Goal: Use online tool/utility: Utilize a website feature to perform a specific function

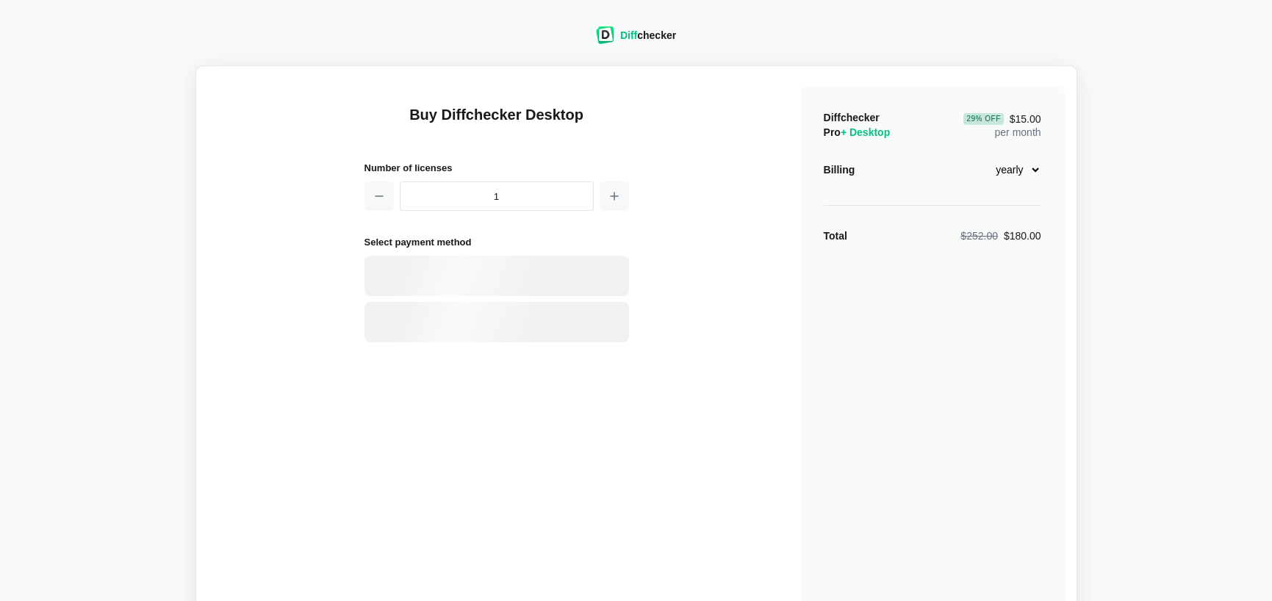
click at [1024, 171] on select "monthly yearly" at bounding box center [1009, 169] width 63 height 25
select select "desktop-monthly-21"
click at [978, 157] on select "monthly yearly" at bounding box center [1009, 169] width 63 height 25
click at [393, 271] on use at bounding box center [390, 275] width 35 height 21
select select "[GEOGRAPHIC_DATA]"
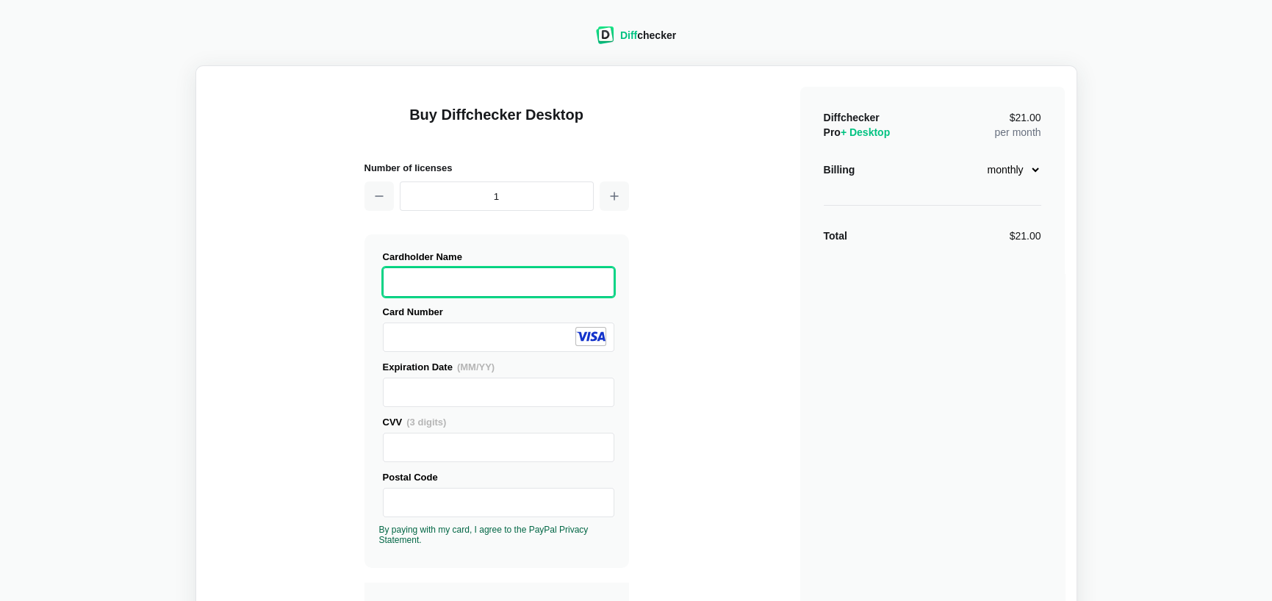
click at [637, 35] on span "Diff" at bounding box center [628, 35] width 17 height 12
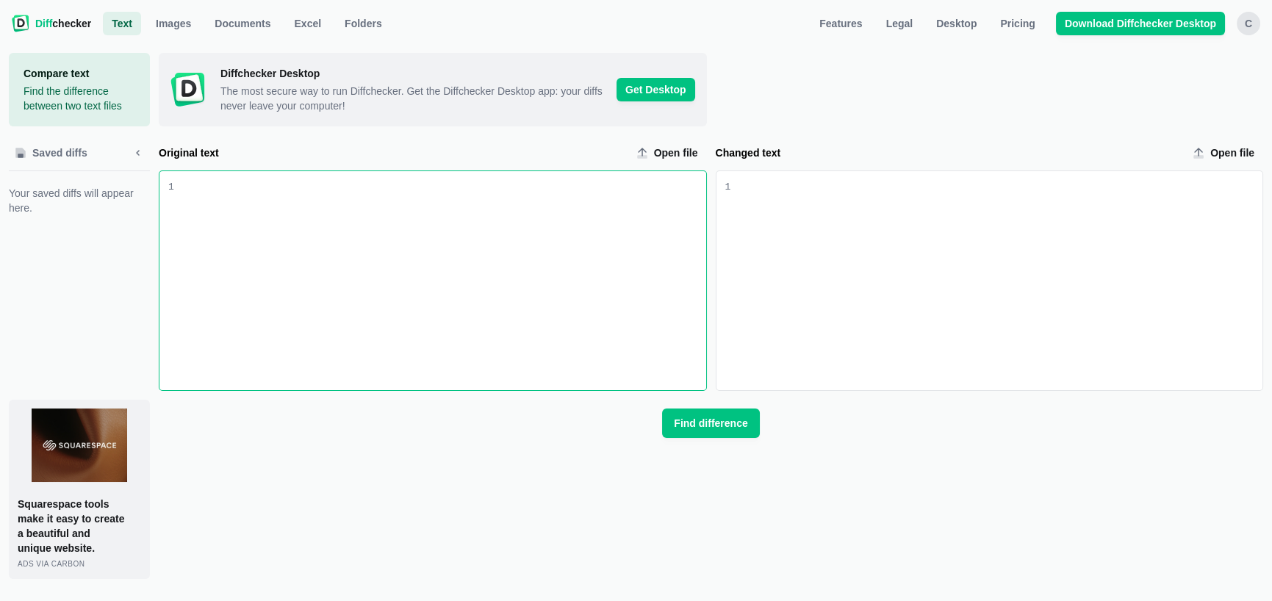
click at [346, 225] on div "Original text input" at bounding box center [440, 280] width 532 height 219
click at [779, 195] on div "Changed text input" at bounding box center [997, 280] width 532 height 219
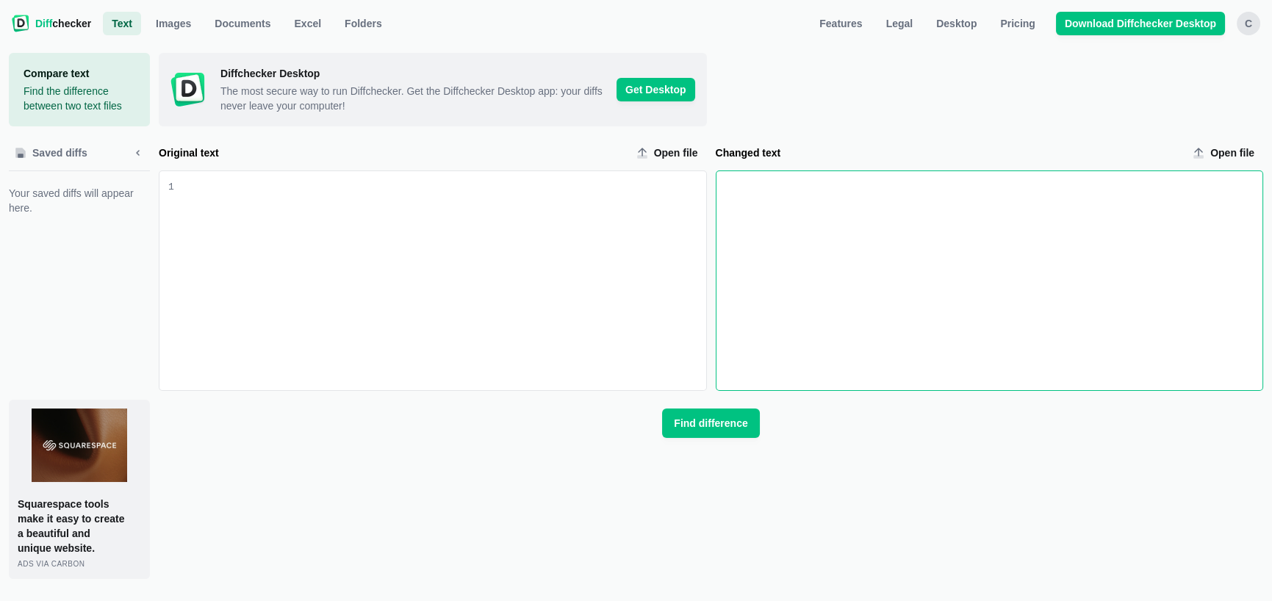
scroll to position [6584, 0]
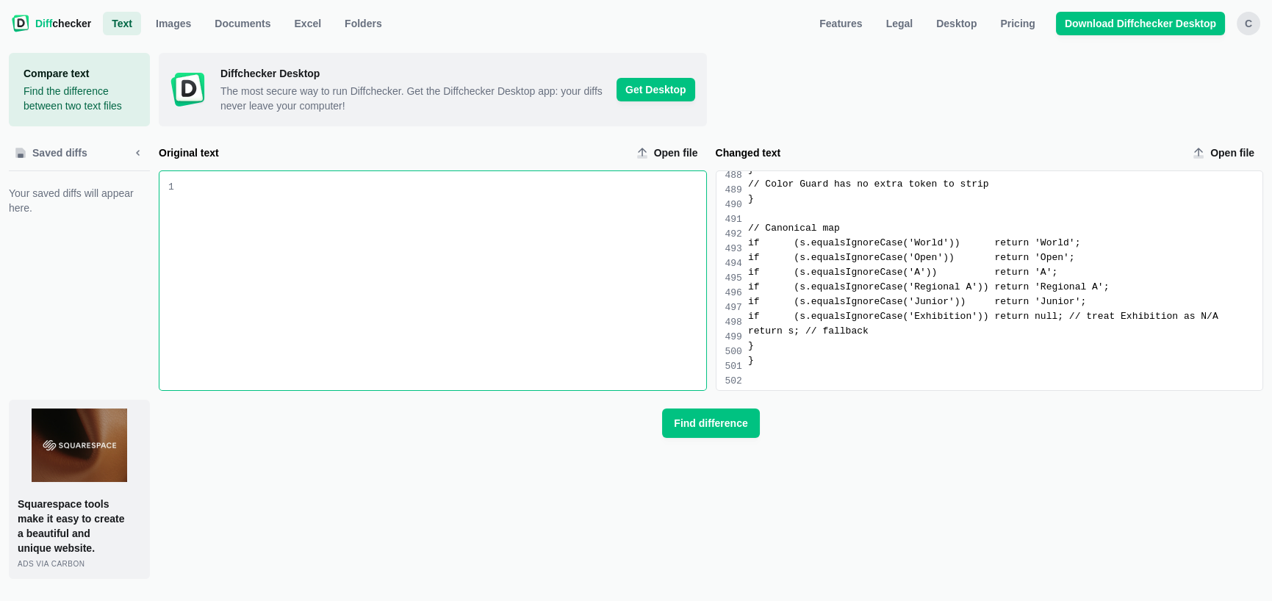
click at [359, 189] on div "Original text input" at bounding box center [443, 181] width 526 height 15
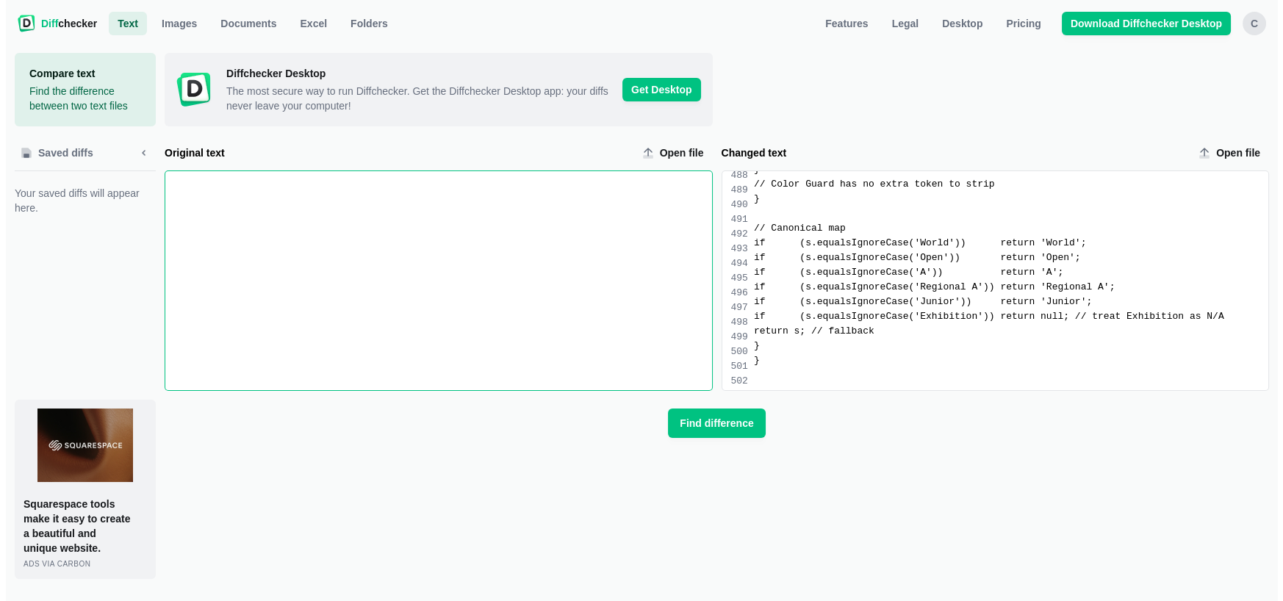
scroll to position [5775, 0]
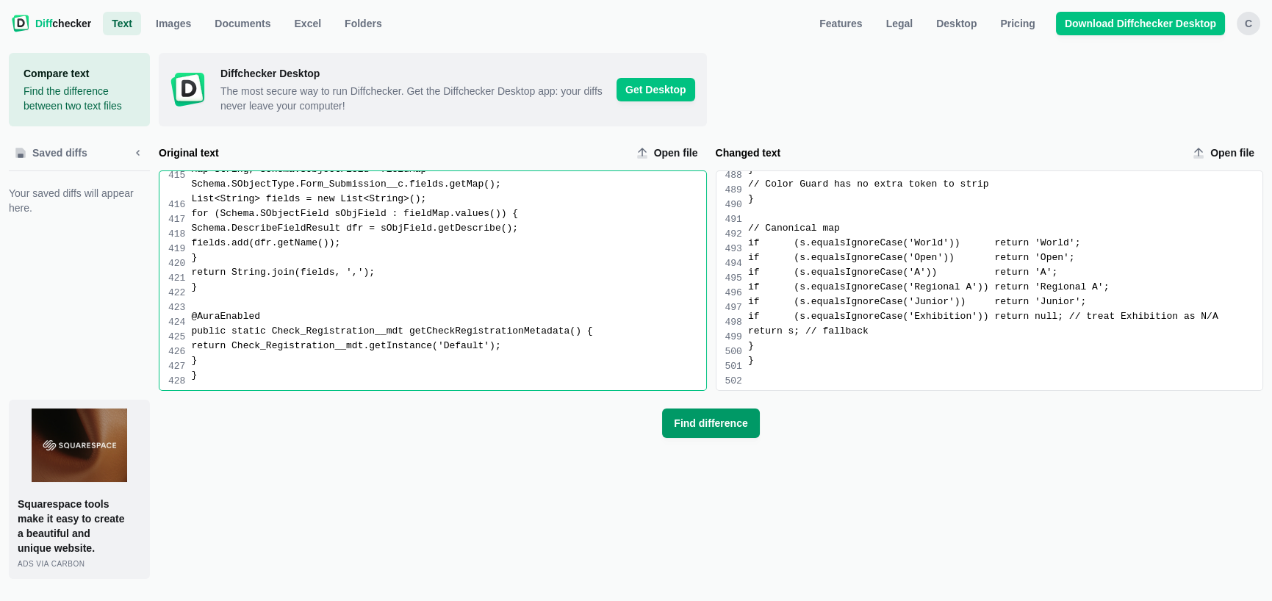
click at [676, 418] on span "Find difference" at bounding box center [710, 423] width 79 height 15
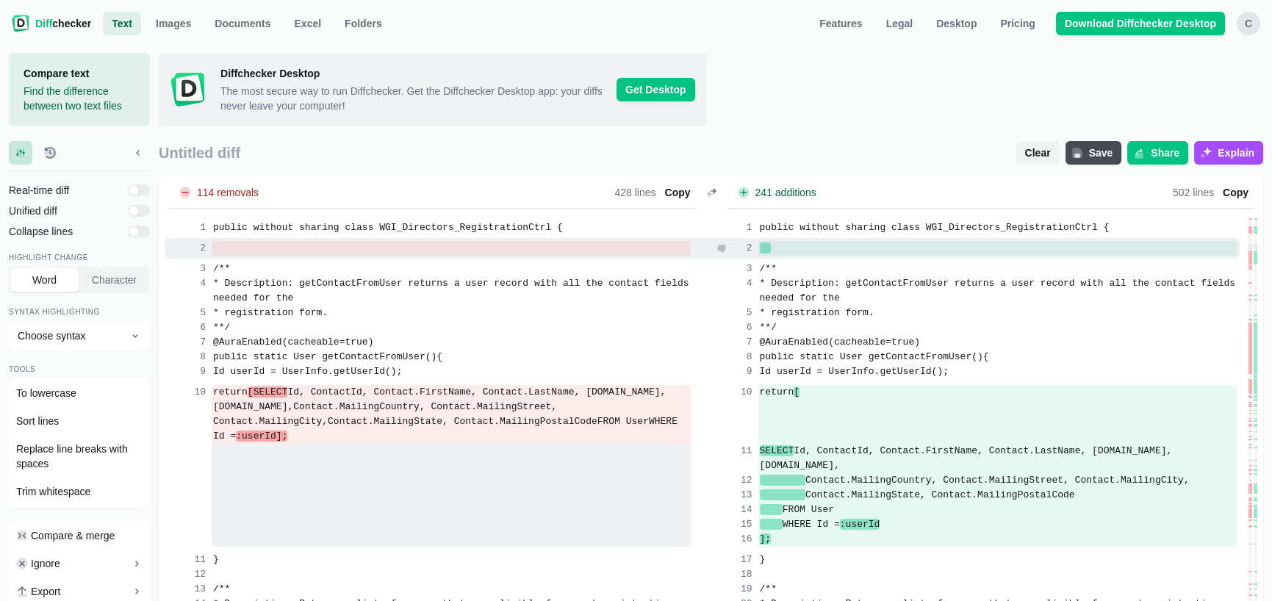
click at [791, 247] on div at bounding box center [998, 248] width 479 height 15
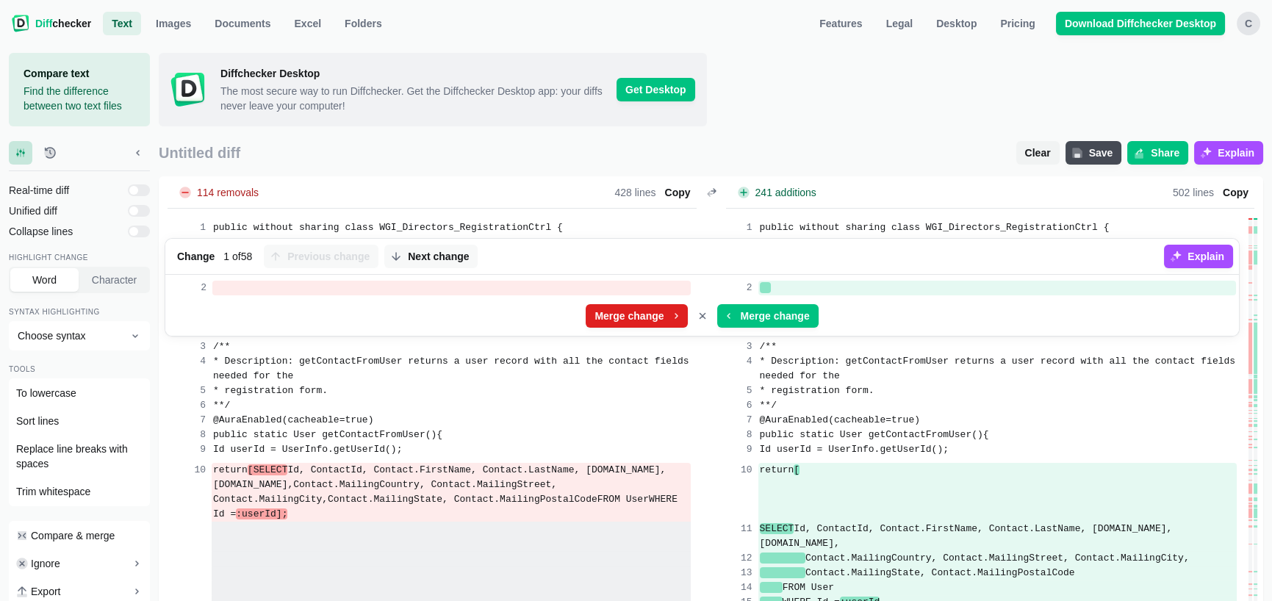
click at [652, 319] on span "Merge change" at bounding box center [629, 316] width 75 height 15
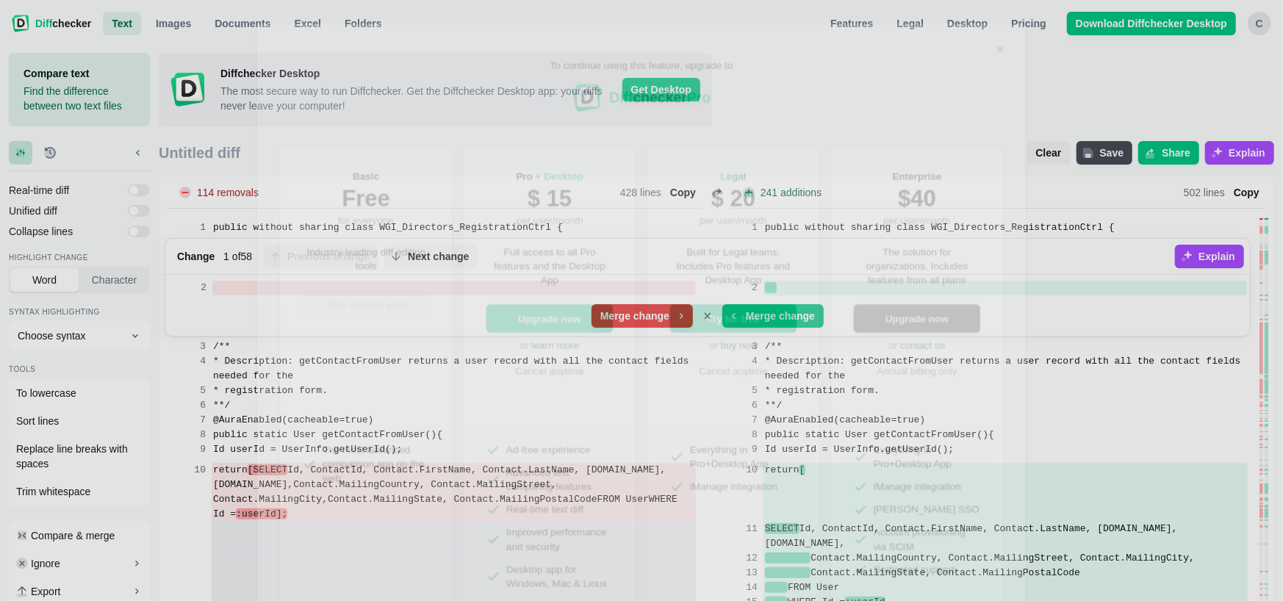
scroll to position [26, 0]
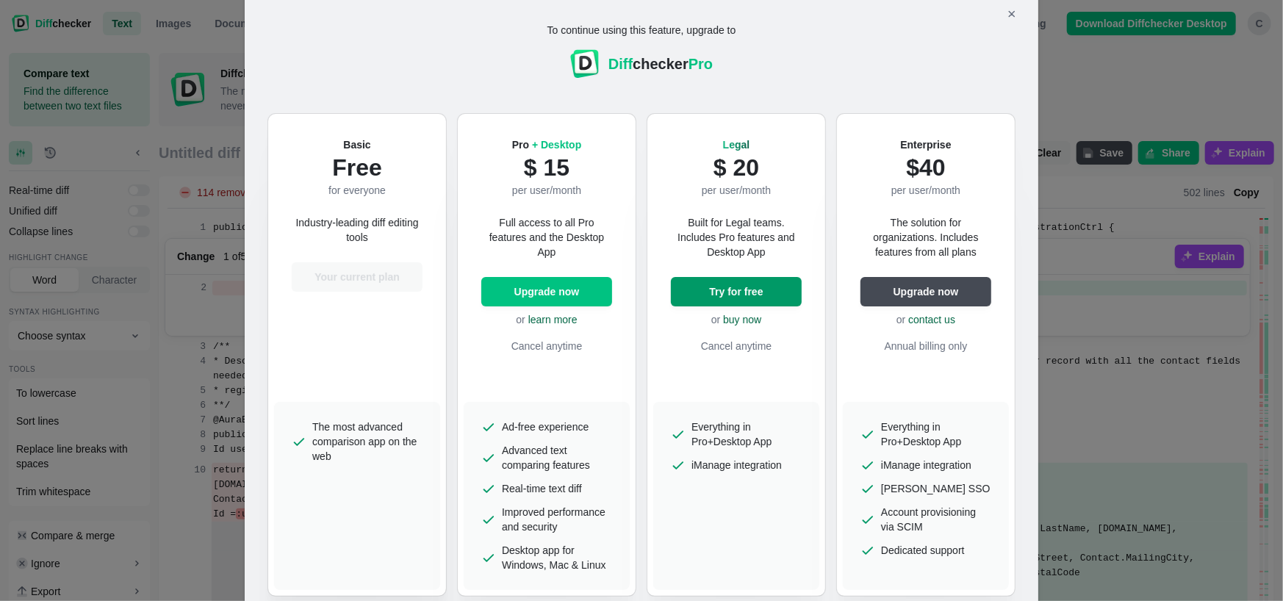
click at [754, 294] on span "Try for free" at bounding box center [736, 291] width 60 height 15
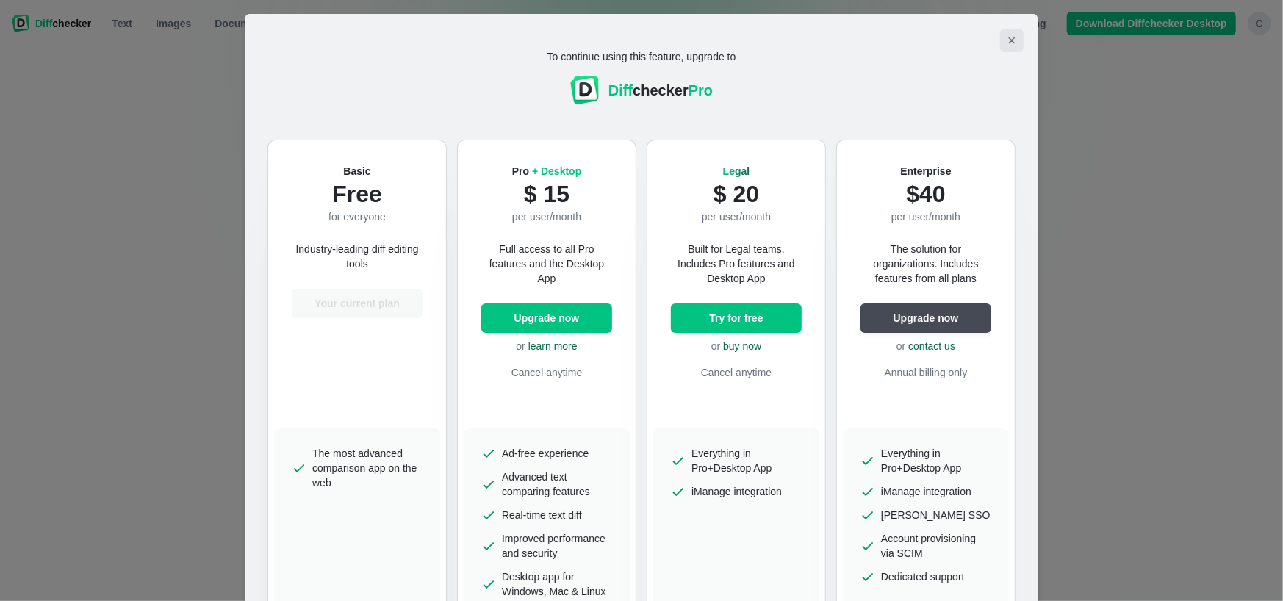
click at [1009, 42] on icon "Close modal" at bounding box center [1011, 40] width 5 height 5
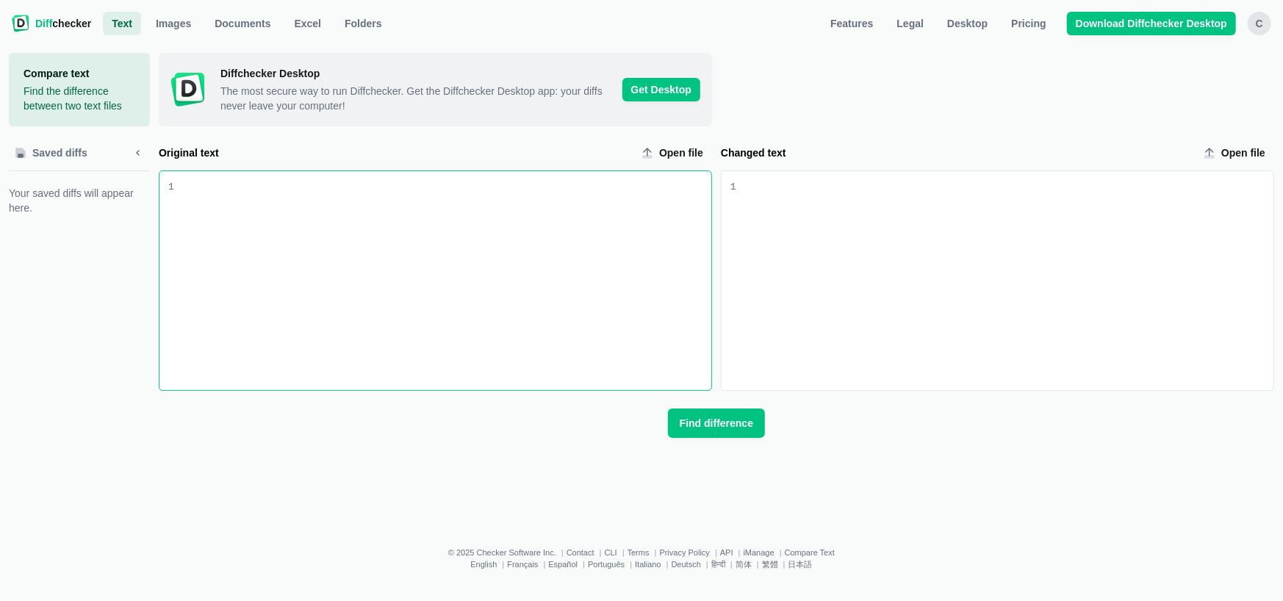
click at [581, 226] on div "Original text input" at bounding box center [442, 280] width 537 height 219
click at [836, 197] on div "Changed text input" at bounding box center [1005, 280] width 537 height 219
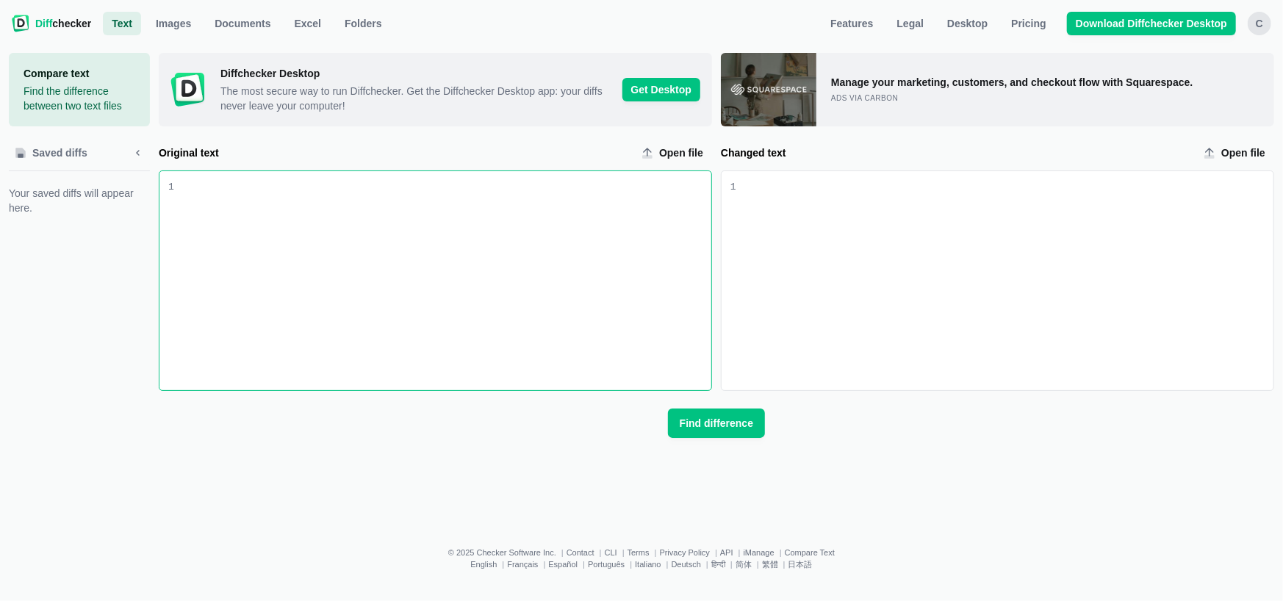
click at [535, 189] on div "Original text input" at bounding box center [445, 181] width 531 height 15
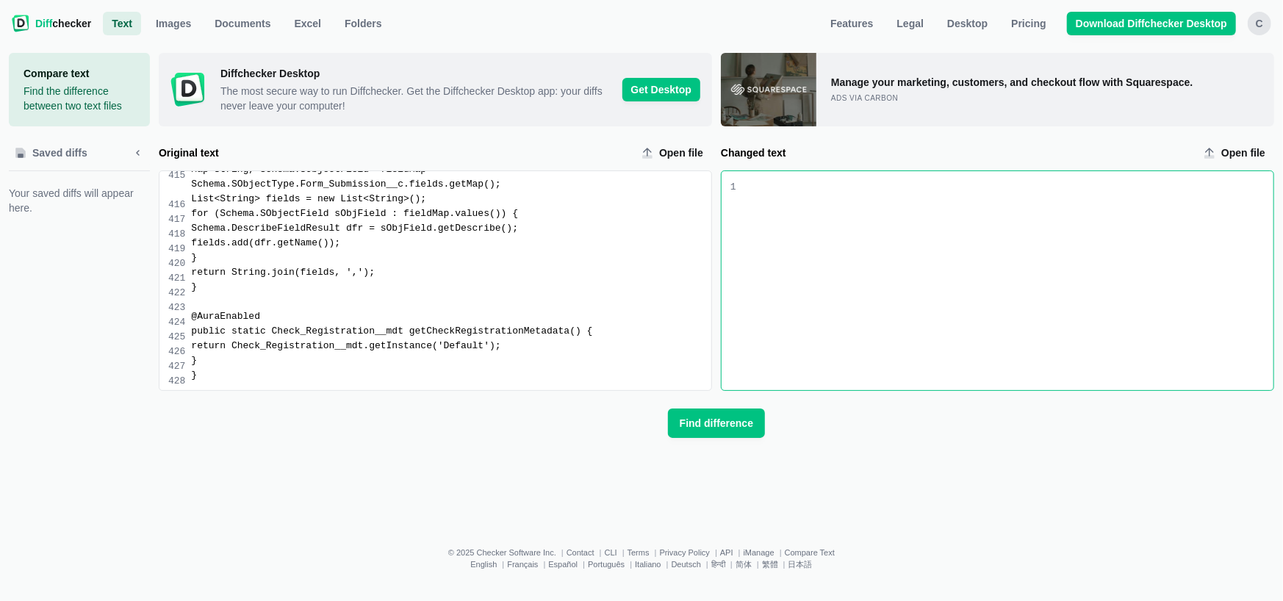
click at [894, 240] on div "Changed text input" at bounding box center [1005, 280] width 537 height 219
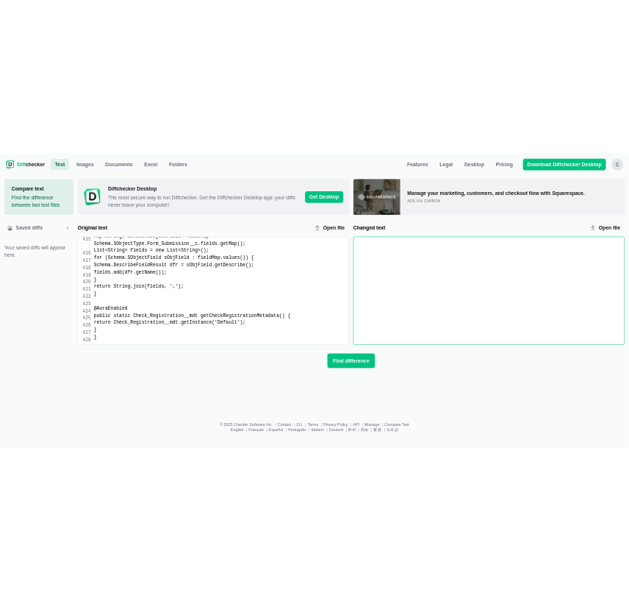
scroll to position [6584, 0]
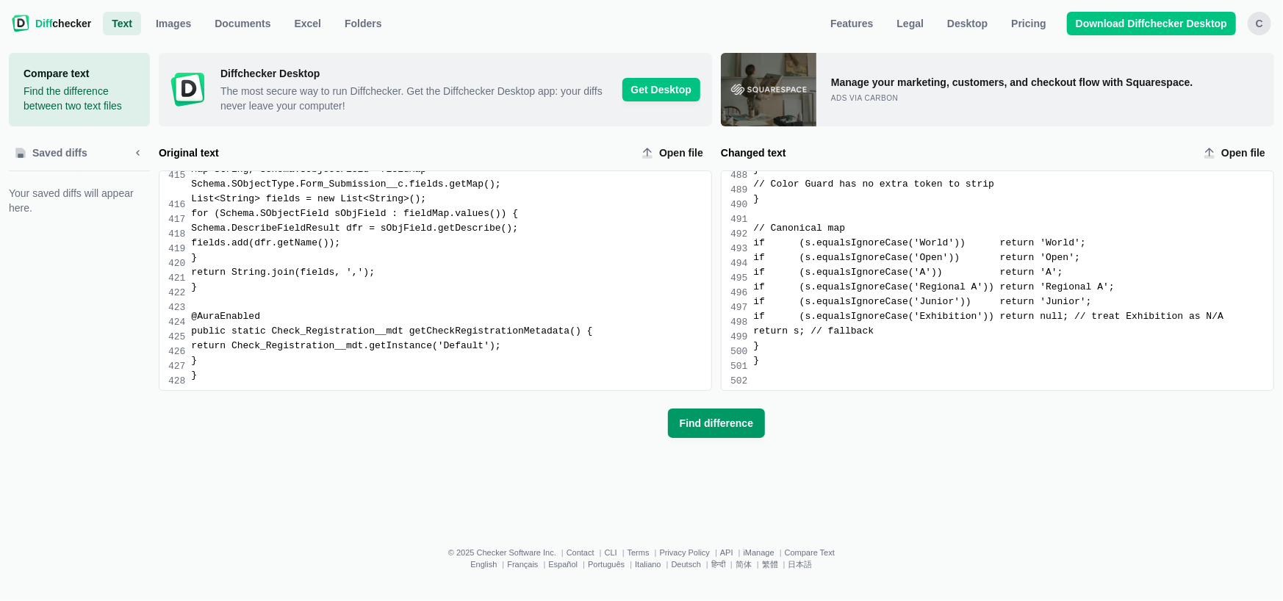
click at [729, 414] on button "Find difference" at bounding box center [716, 423] width 97 height 29
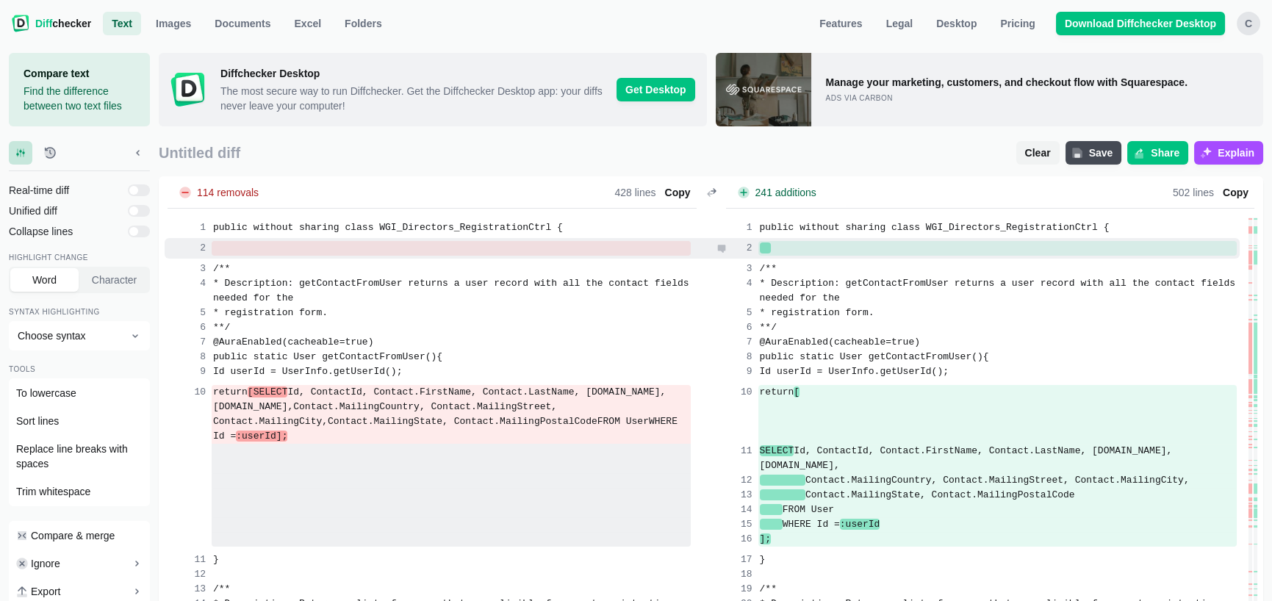
click at [818, 250] on div at bounding box center [998, 248] width 479 height 15
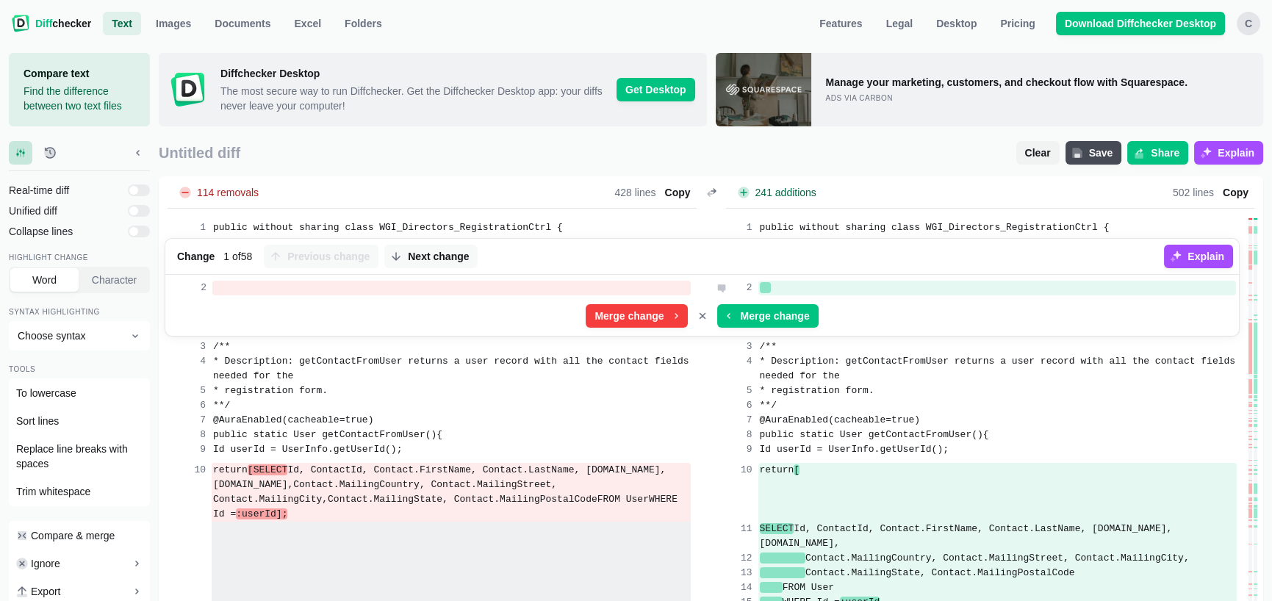
click at [794, 288] on div at bounding box center [998, 288] width 479 height 15
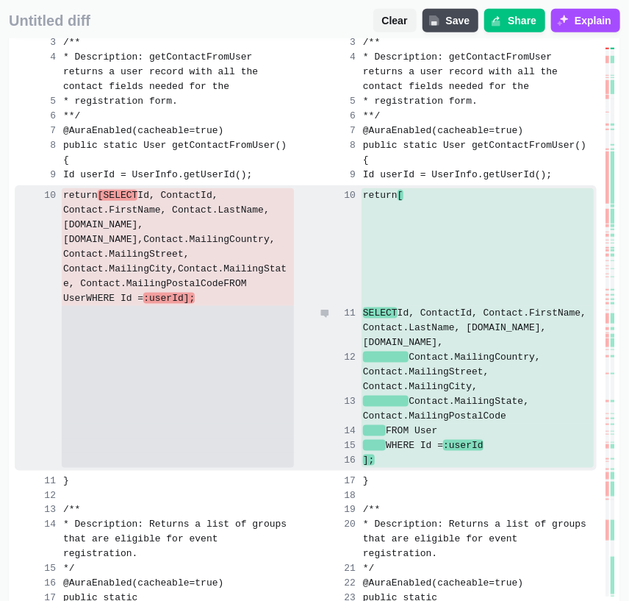
scroll to position [368, 0]
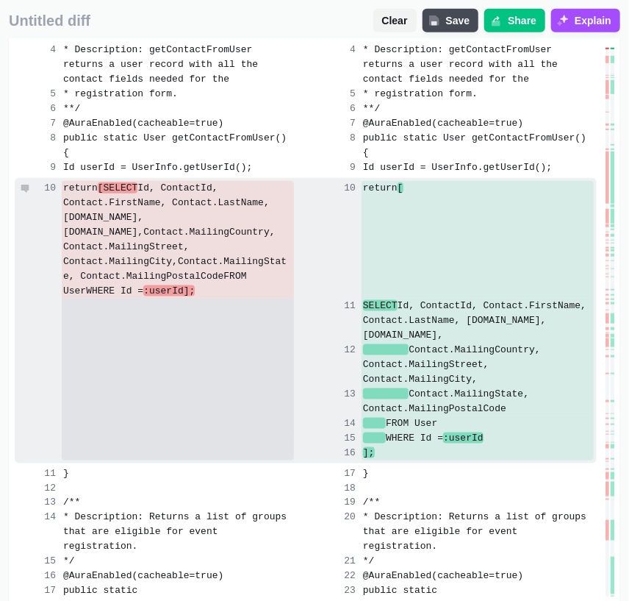
click at [154, 277] on div "return [SELECT Id, ContactId, Contact.FirstName, Contact.LastName, [DOMAIN_NAME…" at bounding box center [178, 240] width 232 height 118
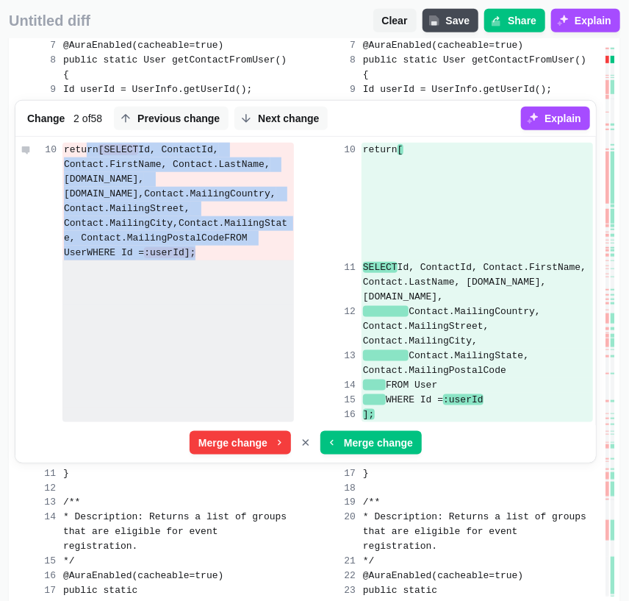
drag, startPoint x: 147, startPoint y: 235, endPoint x: 85, endPoint y: 140, distance: 113.8
click at [85, 143] on div "return [SELECT Id, ContactId, Contact.FirstName, Contact.LastName, [DOMAIN_NAME…" at bounding box center [178, 202] width 232 height 118
copy div "return [SELECT Id, ContactId, Contact.FirstName, Contact.LastName, [DOMAIN_NAME…"
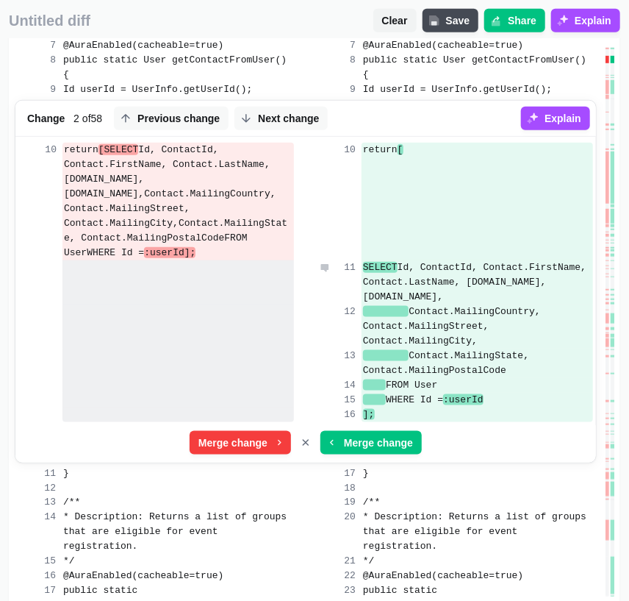
click at [443, 278] on span "Id, ContactId, Contact.FirstName, Contact.LastName, [DOMAIN_NAME], [DOMAIN_NAME…" at bounding box center [477, 282] width 229 height 40
click at [150, 226] on span "Contact.MailingState, Contact.MailingPostalCode" at bounding box center [175, 231] width 223 height 26
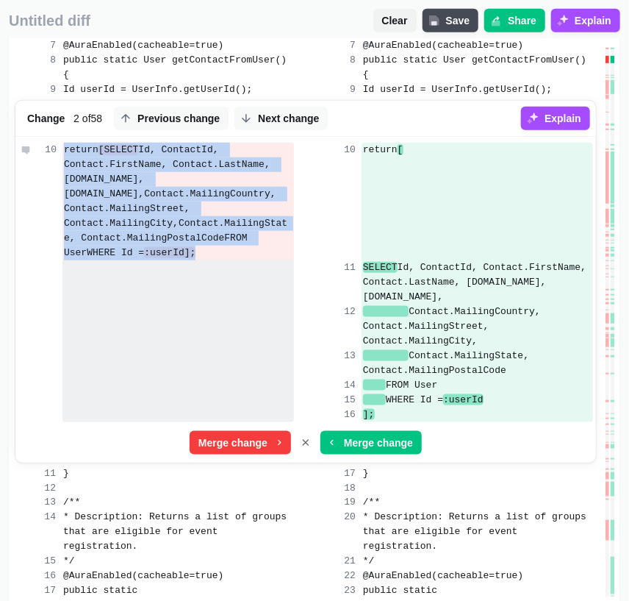
drag, startPoint x: 146, startPoint y: 238, endPoint x: 57, endPoint y: 137, distance: 134.4
click at [57, 143] on div "return [SELECT Id, ContactId, Contact.FirstName, Contact.LastName, [DOMAIN_NAME…" at bounding box center [156, 202] width 276 height 118
copy div "return [SELECT Id, ContactId, Contact.FirstName, Contact.LastName, [DOMAIN_NAME…"
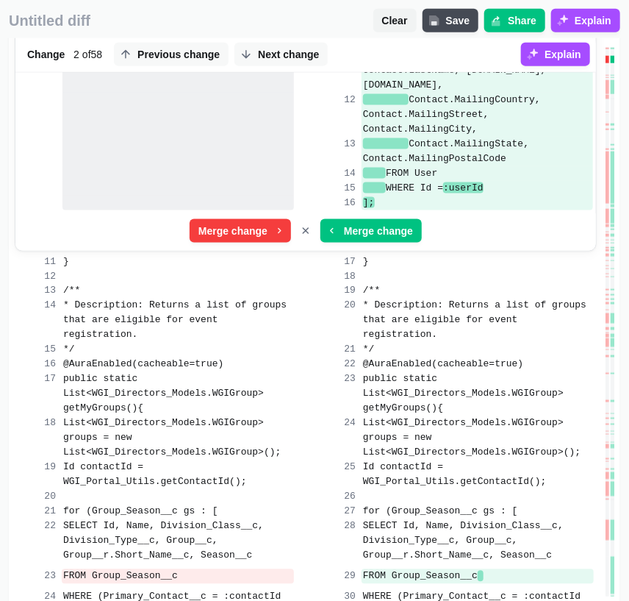
scroll to position [588, 0]
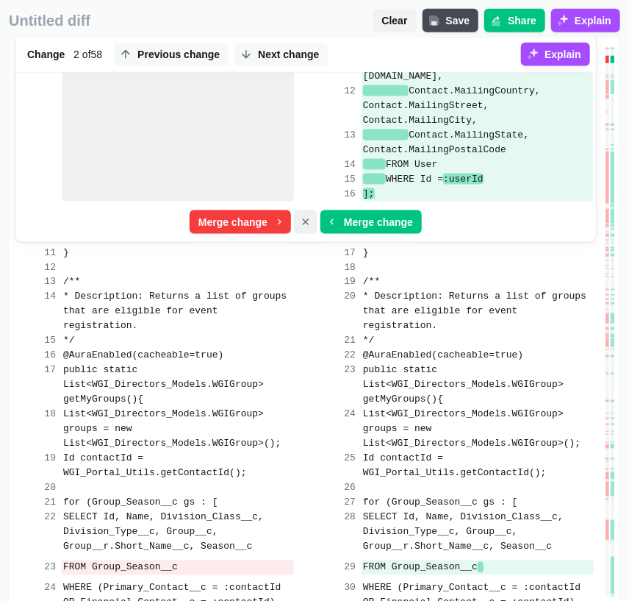
click at [306, 216] on icon "Cancel merge" at bounding box center [306, 222] width 12 height 12
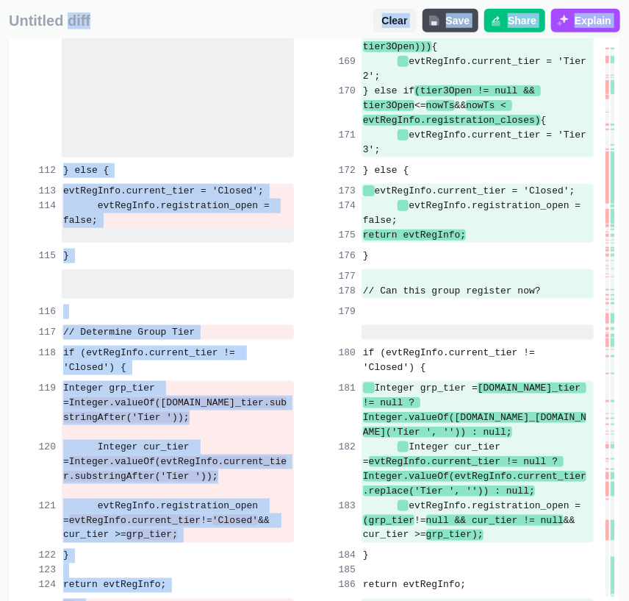
scroll to position [5515, 0]
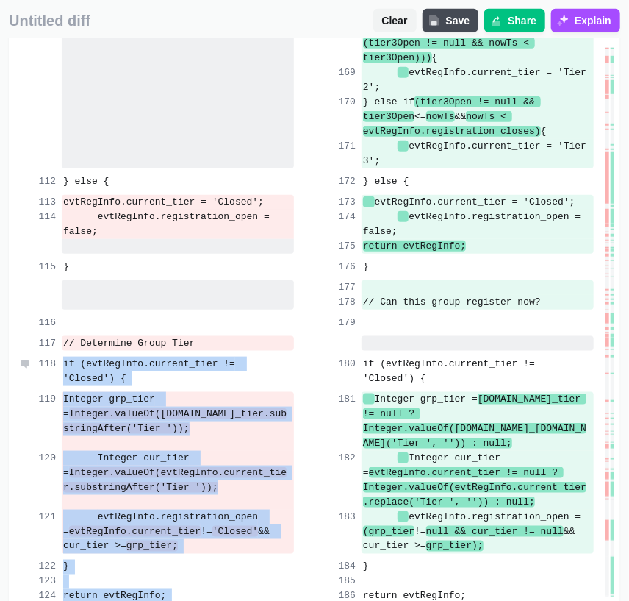
drag, startPoint x: 74, startPoint y: 445, endPoint x: 40, endPoint y: 229, distance: 219.5
copy div "if (evtRegInfo.current_tier != 'Closed') { if (evtRegInfo.current_tier != 'Clos…"
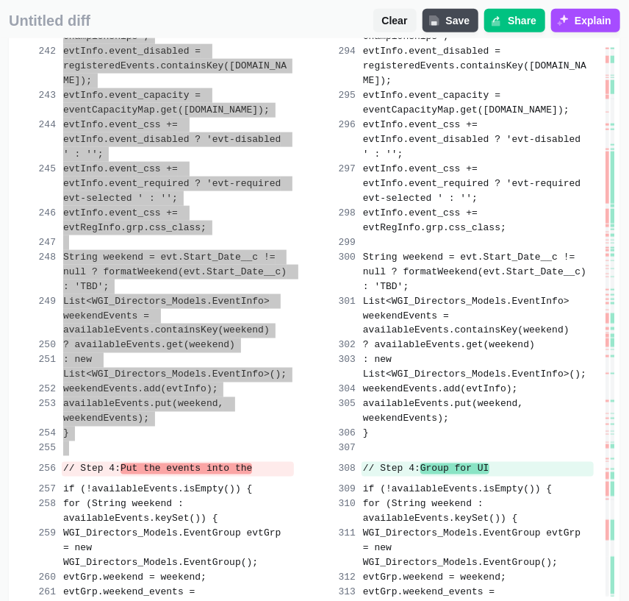
scroll to position [9191, 0]
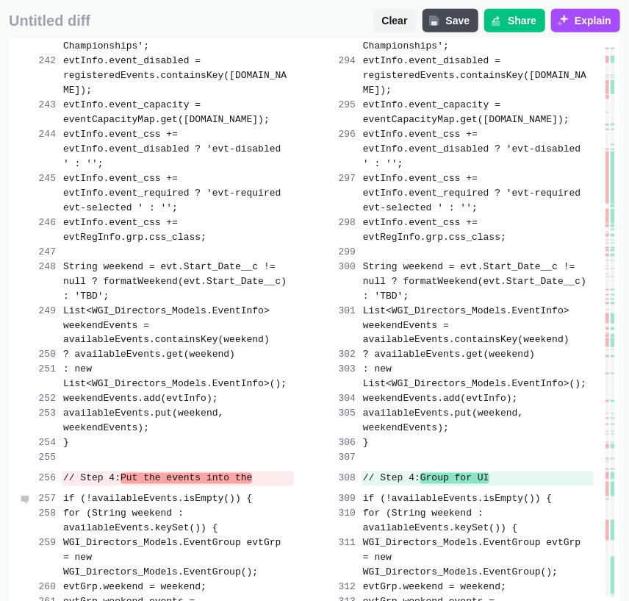
click at [66, 493] on span "if (!availableEvents.isEmpty()) {" at bounding box center [157, 498] width 189 height 11
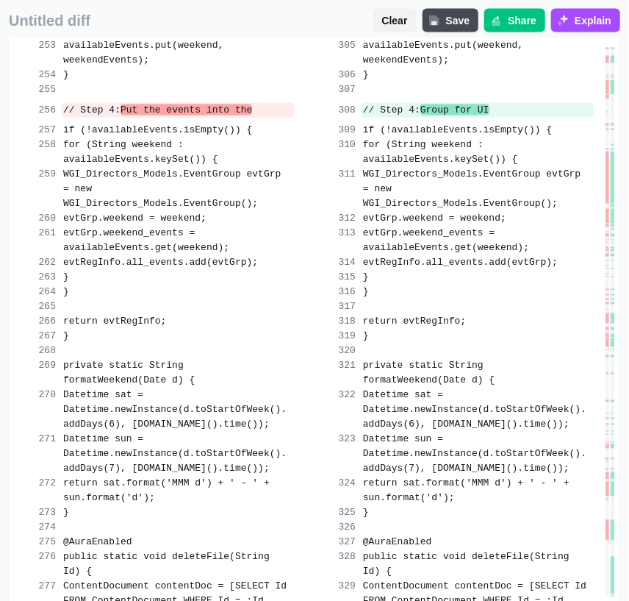
scroll to position [9264, 0]
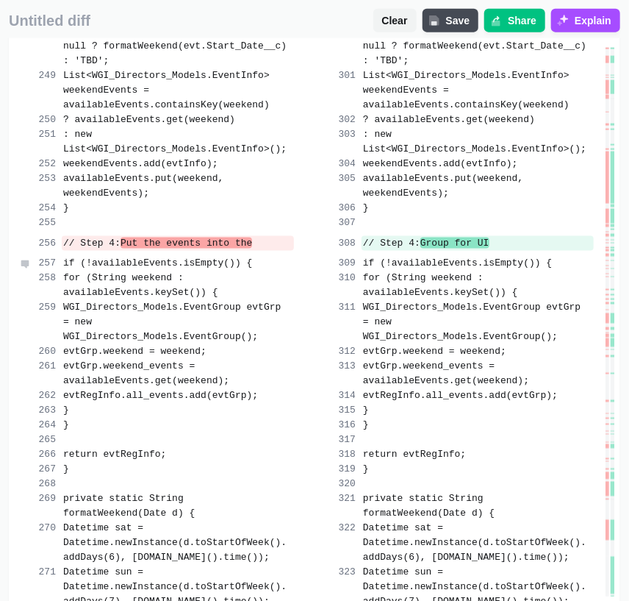
click at [66, 267] on span "if (!availableEvents.isEmpty()) {" at bounding box center [157, 263] width 189 height 11
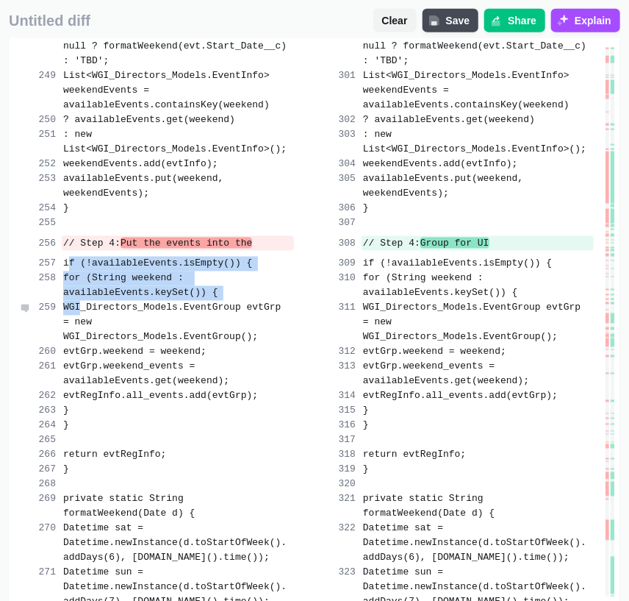
drag, startPoint x: 70, startPoint y: 262, endPoint x: 79, endPoint y: 309, distance: 48.0
click at [66, 266] on span "if (!availableEvents.isEmpty()) {" at bounding box center [157, 263] width 189 height 11
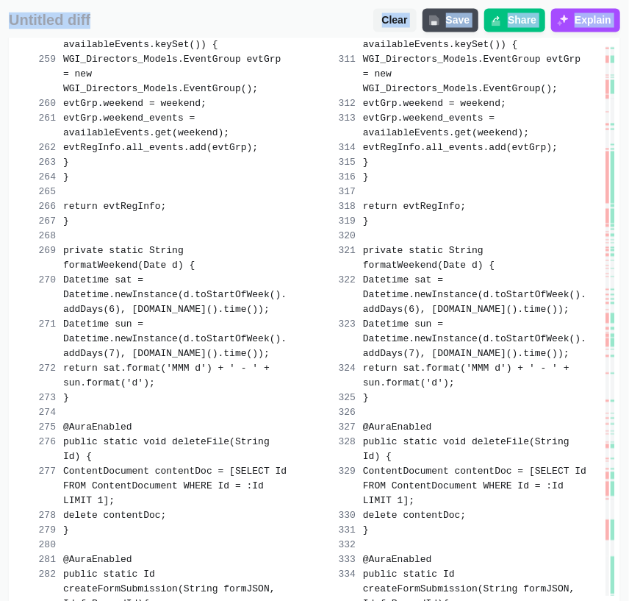
scroll to position [9483, 0]
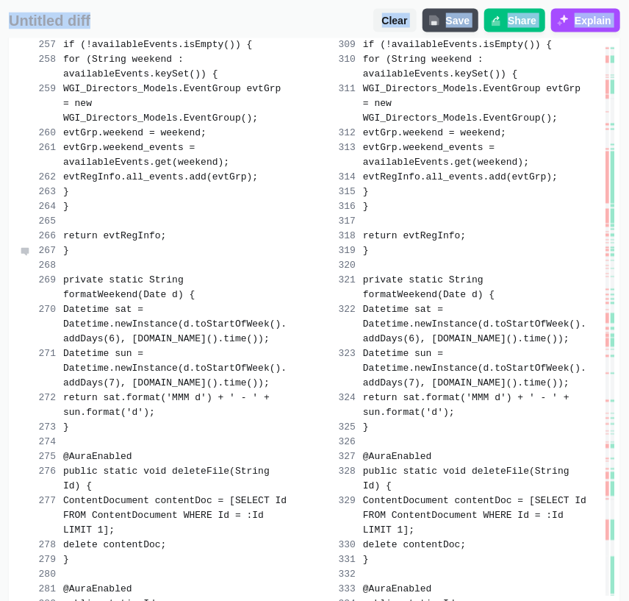
drag, startPoint x: 63, startPoint y: 265, endPoint x: 209, endPoint y: 257, distance: 145.8
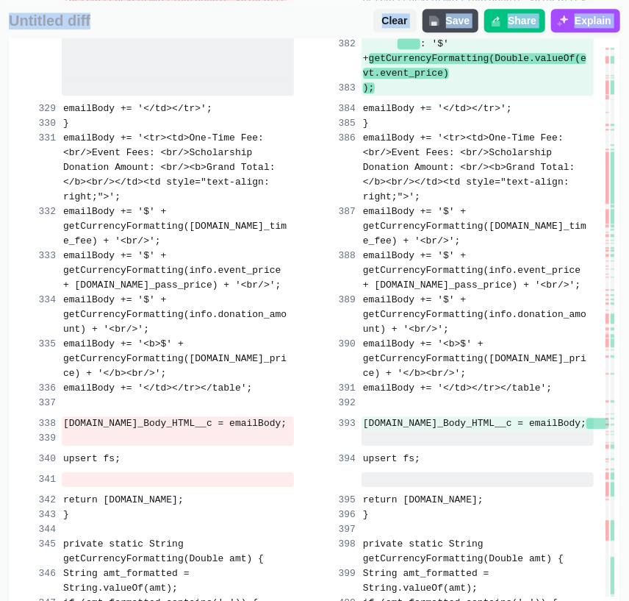
scroll to position [11541, 0]
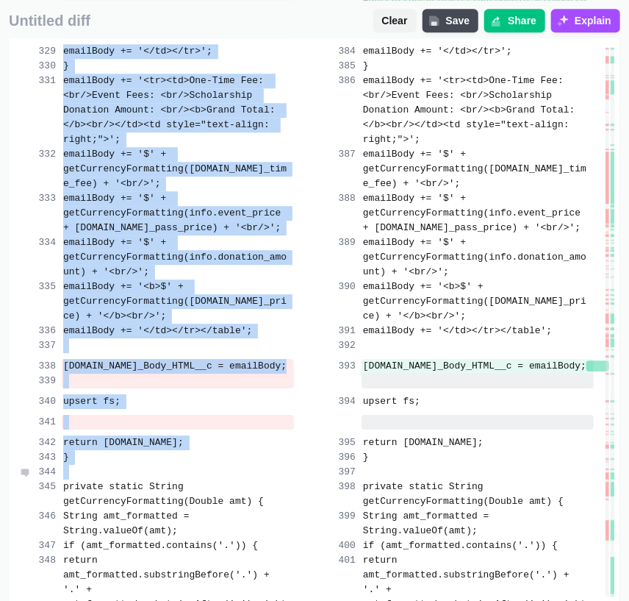
click at [93, 465] on div at bounding box center [178, 472] width 232 height 15
copy div "if (!availableEvents.isEmpty()) { if (!availableEvents.isEmpty()) { for (String…"
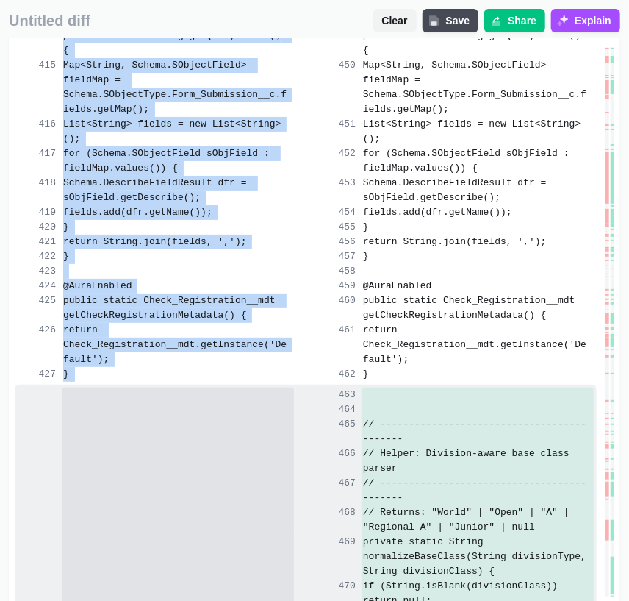
scroll to position [13879, 0]
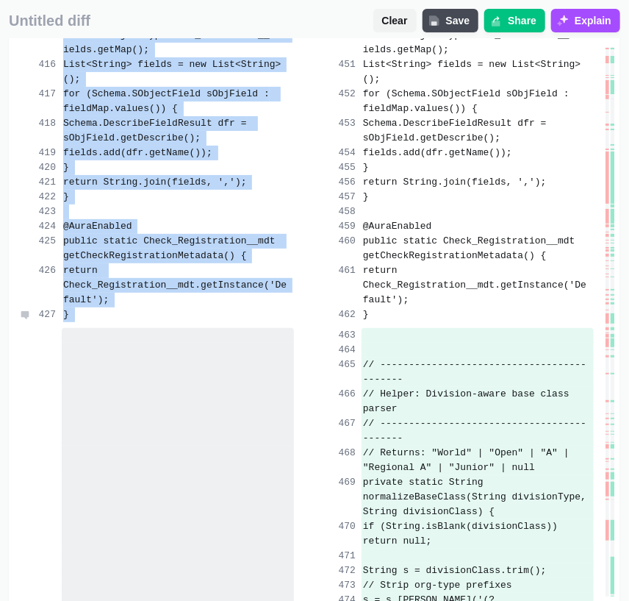
drag, startPoint x: 88, startPoint y: 369, endPoint x: 124, endPoint y: 237, distance: 136.4
copy div "@AuraEnabled public static String chargePaymentMethod(Id fsRecordId) { Form_Sub…"
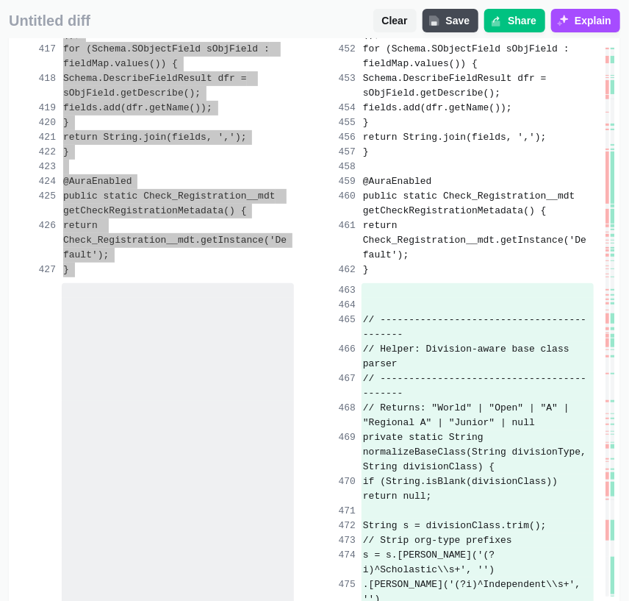
scroll to position [13953, 0]
